Goal: Task Accomplishment & Management: Use online tool/utility

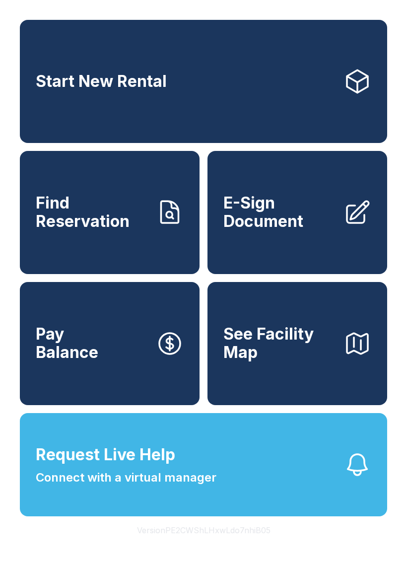
click at [291, 222] on span "E-Sign Document" at bounding box center [279, 212] width 112 height 36
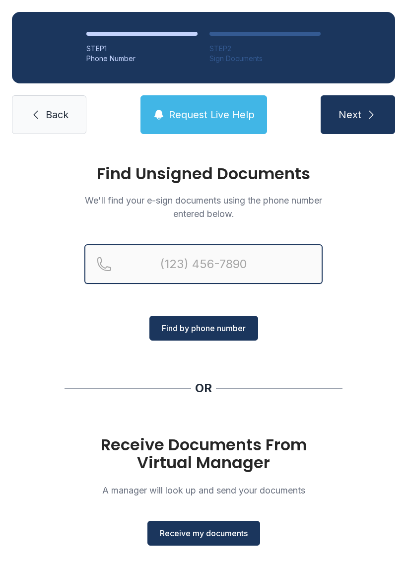
click at [116, 257] on input "Reservation phone number" at bounding box center [203, 264] width 238 height 40
type input "[PHONE_NUMBER]"
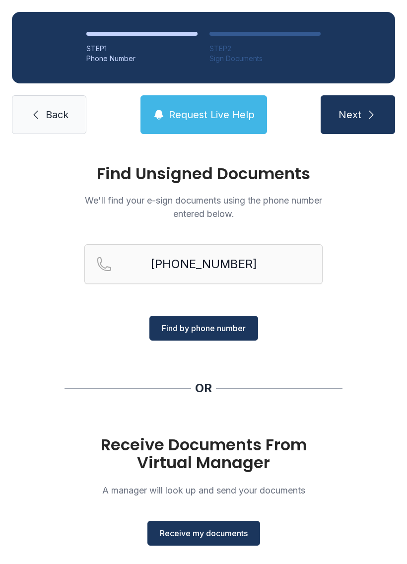
click at [219, 328] on span "Find by phone number" at bounding box center [204, 328] width 84 height 12
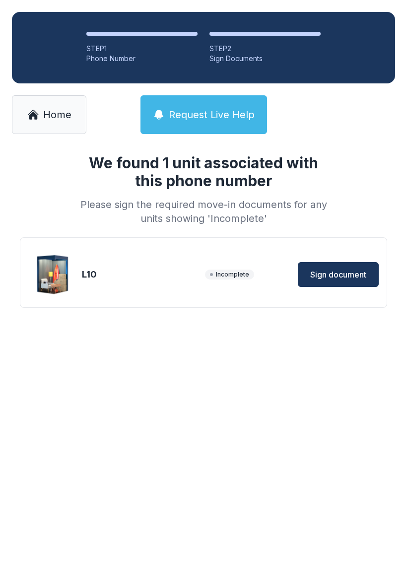
click at [342, 275] on span "Sign document" at bounding box center [338, 274] width 56 height 12
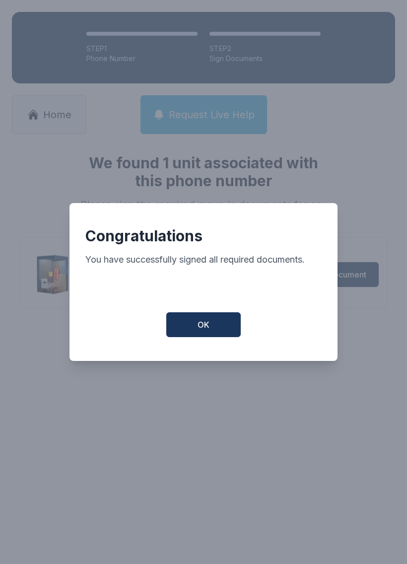
click at [207, 336] on button "OK" at bounding box center [203, 324] width 74 height 25
